Goal: Navigation & Orientation: Find specific page/section

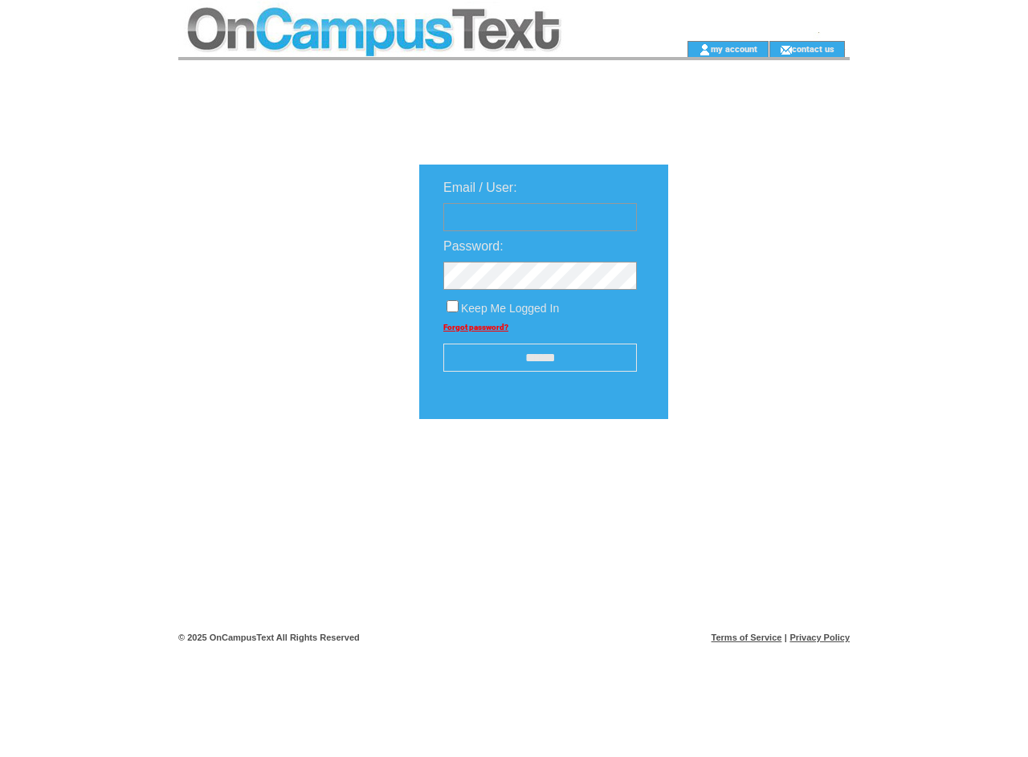
click at [406, 20] on td at bounding box center [406, 20] width 457 height 41
click at [406, 49] on td at bounding box center [406, 49] width 457 height 16
click at [660, 49] on td at bounding box center [660, 49] width 51 height 16
click at [734, 48] on link "my account" at bounding box center [734, 48] width 47 height 10
click at [813, 48] on link "contact us" at bounding box center [813, 48] width 43 height 10
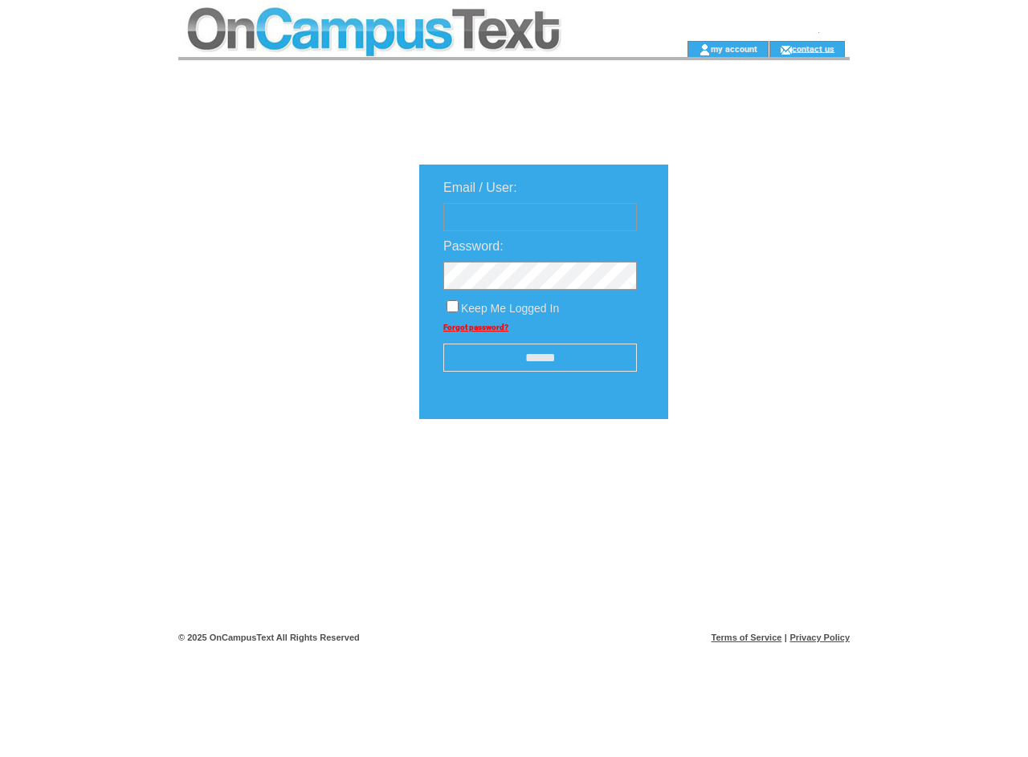
click at [540, 359] on input "******" at bounding box center [540, 358] width 194 height 28
click at [755, 475] on img at bounding box center [755, 469] width 80 height 20
click at [747, 638] on link "Terms of Service" at bounding box center [746, 638] width 71 height 10
click at [819, 638] on link "Privacy Policy" at bounding box center [819, 638] width 60 height 10
